Goal: Share content: Distribute website content to other platforms or users

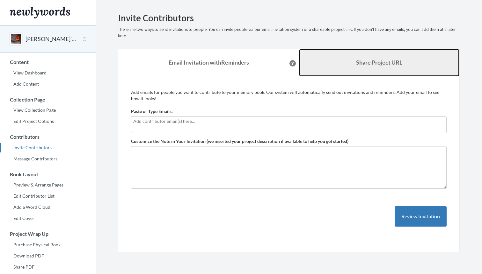
click at [360, 56] on link "Share Project URL" at bounding box center [379, 62] width 160 height 27
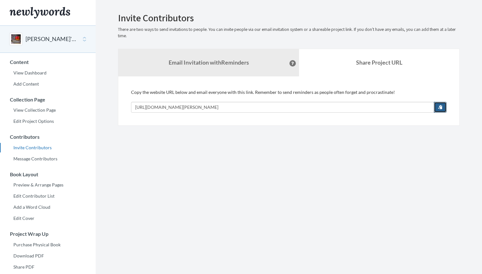
click at [440, 107] on span "button" at bounding box center [440, 107] width 4 height 4
click at [309, 206] on section "Emails have been sent! Invite Contributors There are two ways to send invitatio…" at bounding box center [289, 174] width 386 height 349
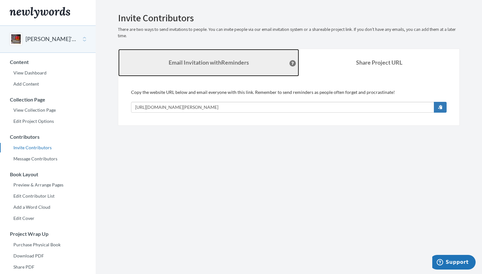
click at [218, 74] on link "Email Invitation with Reminders" at bounding box center [208, 62] width 181 height 27
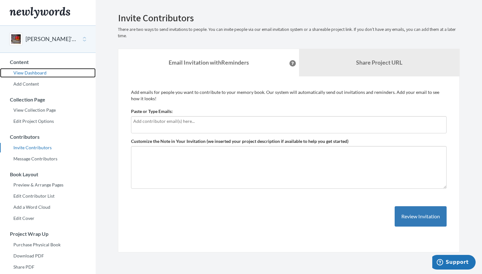
click at [29, 73] on link "View Dashboard" at bounding box center [48, 73] width 96 height 10
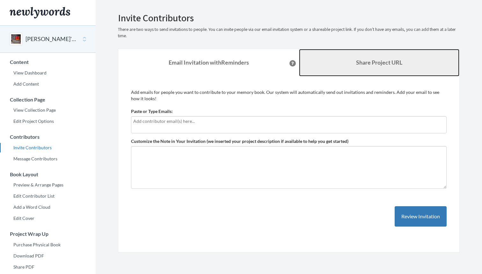
click at [331, 53] on link "Share Project URL" at bounding box center [379, 62] width 160 height 27
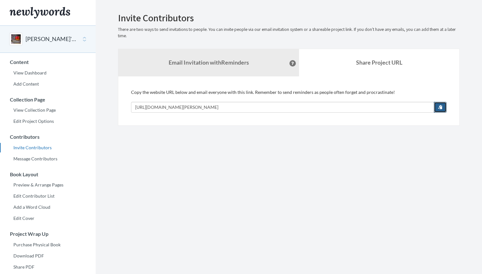
click at [439, 107] on span "button" at bounding box center [440, 107] width 4 height 4
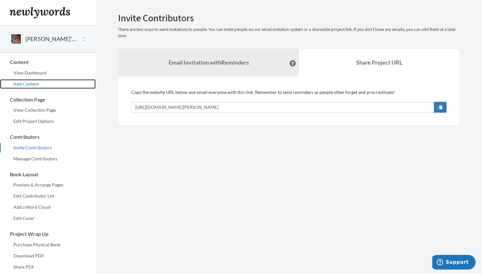
click at [36, 81] on link "Add Content" at bounding box center [48, 84] width 96 height 10
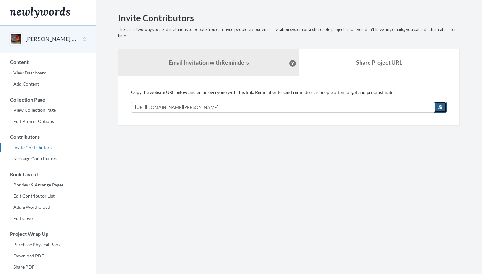
click at [435, 111] on button "button" at bounding box center [440, 107] width 13 height 11
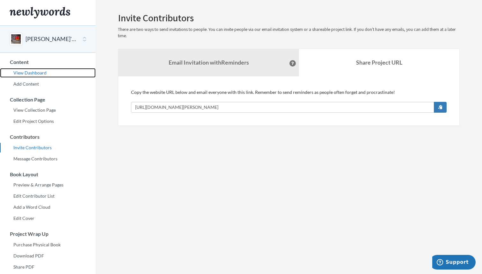
click at [38, 68] on link "View Dashboard" at bounding box center [48, 73] width 96 height 10
click at [40, 69] on link "View Dashboard" at bounding box center [48, 73] width 96 height 10
